Goal: Transaction & Acquisition: Download file/media

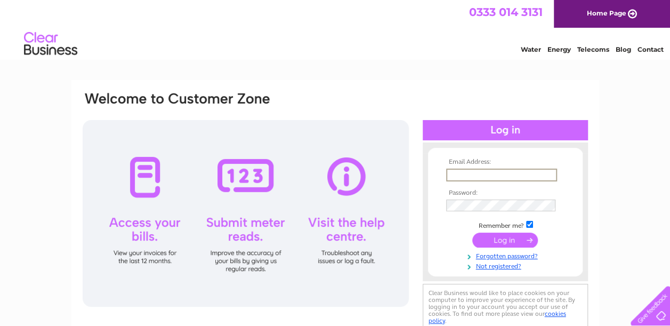
click at [512, 176] on input "text" at bounding box center [501, 175] width 111 height 13
type input "[EMAIL_ADDRESS][DOMAIN_NAME]"
click at [502, 241] on input "submit" at bounding box center [506, 238] width 66 height 15
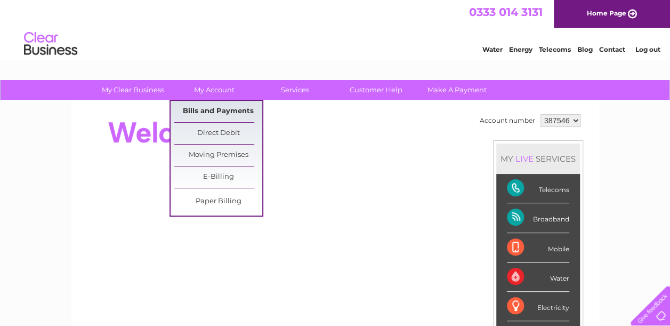
click at [233, 109] on link "Bills and Payments" at bounding box center [218, 111] width 88 height 21
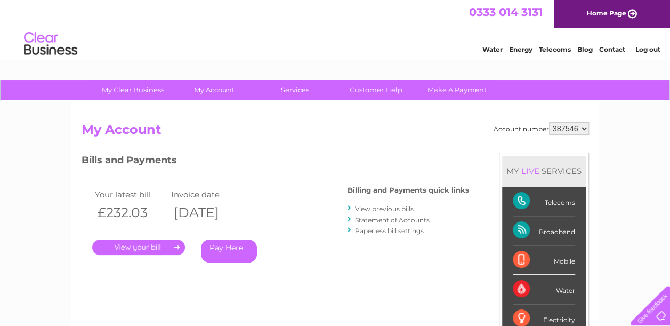
click at [134, 245] on link "." at bounding box center [138, 246] width 93 height 15
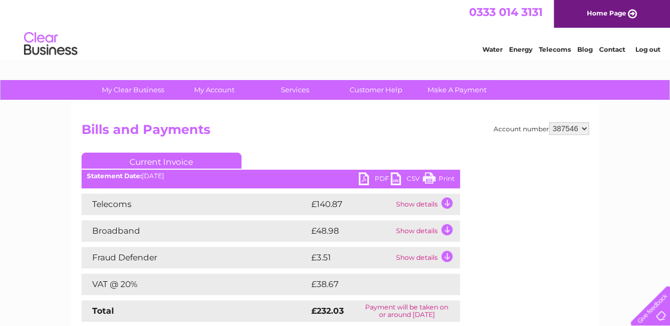
click at [366, 174] on link "PDF" at bounding box center [375, 179] width 32 height 15
